Goal: Task Accomplishment & Management: Complete application form

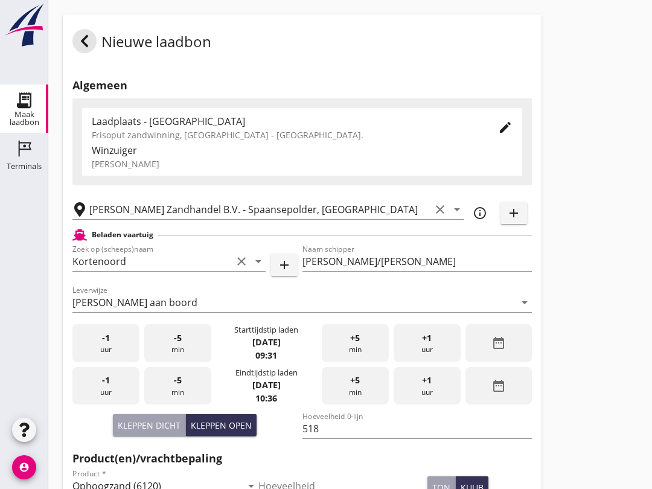
scroll to position [114, 0]
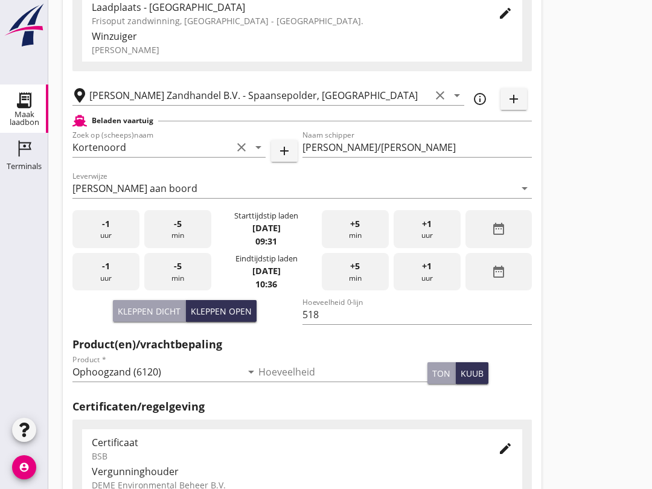
click at [350, 288] on div "+5 min" at bounding box center [355, 272] width 67 height 38
click at [177, 273] on span "-5" at bounding box center [178, 266] width 8 height 13
click at [177, 290] on div "-5 min" at bounding box center [177, 272] width 67 height 38
click at [177, 291] on div "-5 min" at bounding box center [177, 272] width 67 height 38
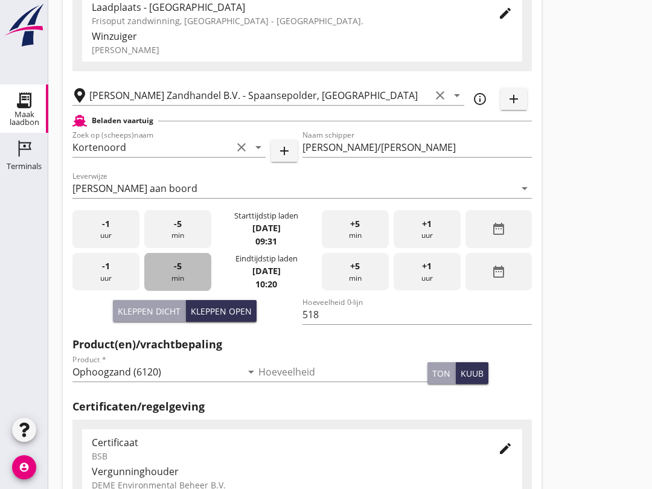
click at [185, 279] on div "-5 min" at bounding box center [177, 272] width 67 height 38
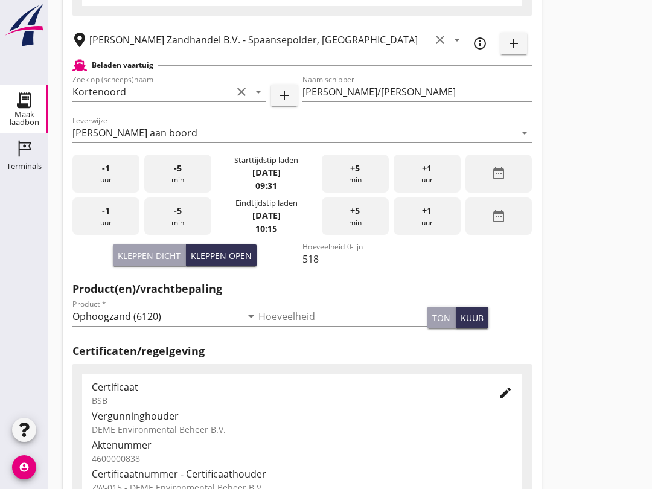
scroll to position [384, 0]
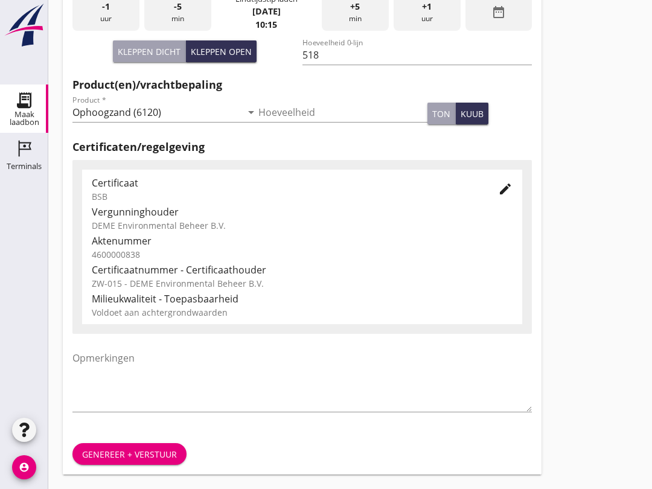
click at [137, 450] on div "Genereer + verstuur" at bounding box center [129, 454] width 95 height 13
click at [145, 451] on div "Genereer + verstuur" at bounding box center [129, 454] width 95 height 13
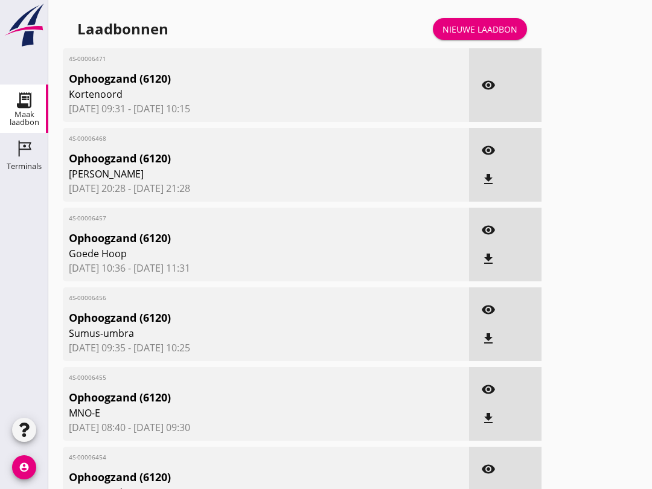
click at [499, 36] on div "Nieuwe laadbon" at bounding box center [480, 29] width 75 height 13
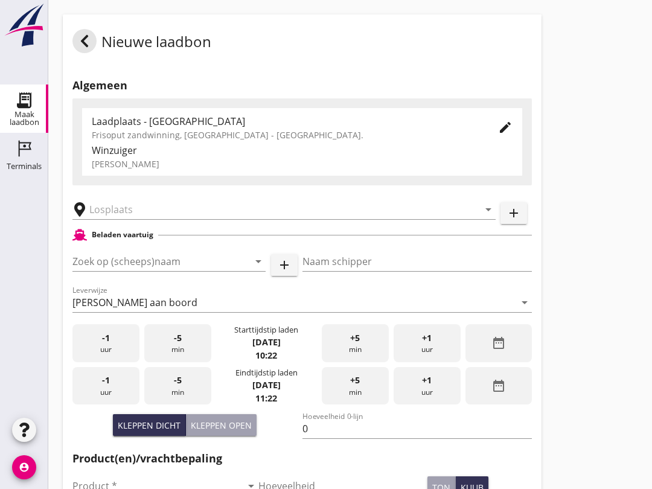
click at [144, 271] on input "Zoek op (scheeps)naam" at bounding box center [151, 261] width 159 height 19
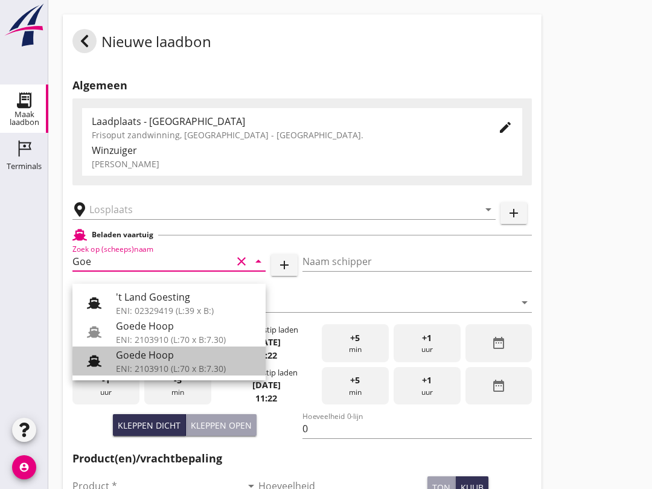
click at [187, 361] on div "Goede Hoop" at bounding box center [186, 355] width 140 height 14
type input "Goede Hoop"
type input "[PERSON_NAME]"
type input "555"
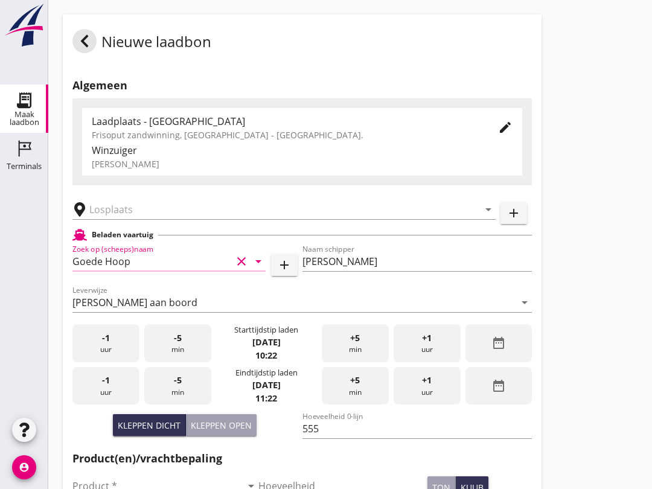
click at [144, 219] on input "text" at bounding box center [275, 209] width 372 height 19
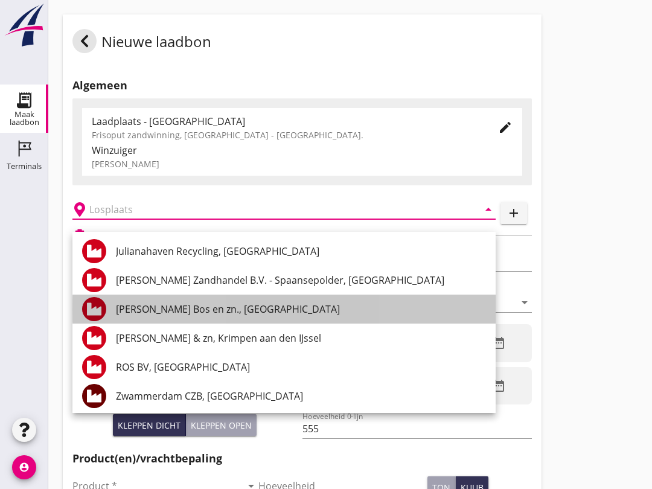
click at [193, 310] on div "[PERSON_NAME] Bos en zn., [GEOGRAPHIC_DATA]" at bounding box center [301, 309] width 370 height 14
type input "[PERSON_NAME] Bos en zn., [GEOGRAPHIC_DATA]"
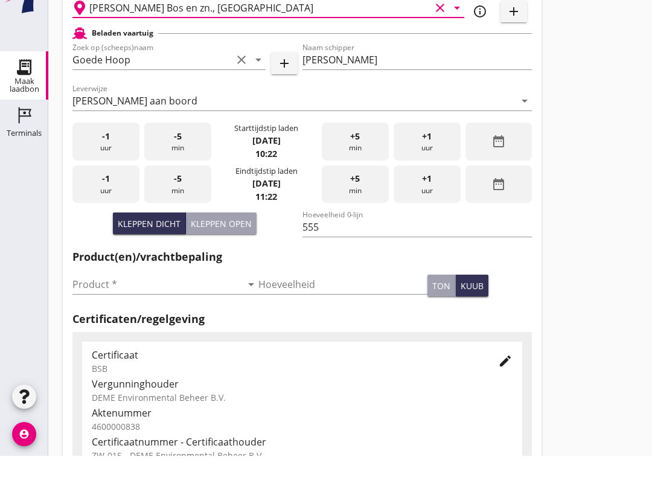
scroll to position [171, 0]
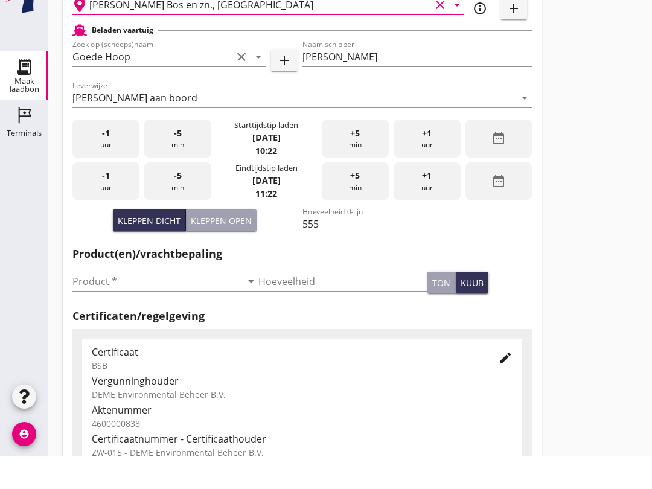
click at [152, 305] on input "Product *" at bounding box center [156, 314] width 169 height 19
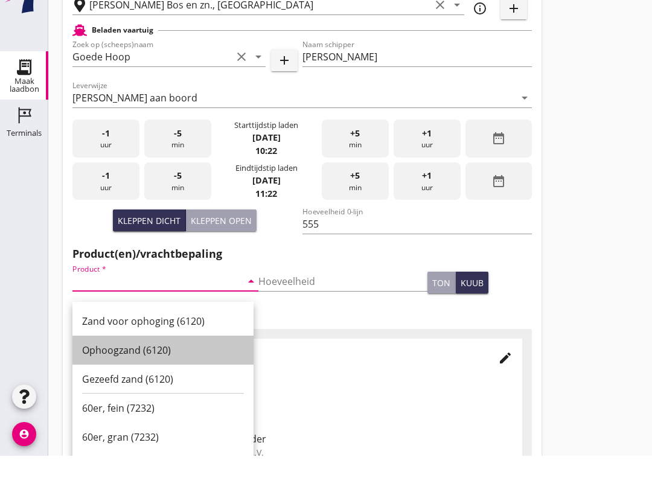
click at [167, 376] on div "Ophoogzand (6120)" at bounding box center [163, 383] width 162 height 14
type input "Ophoogzand (6120)"
